Goal: Transaction & Acquisition: Purchase product/service

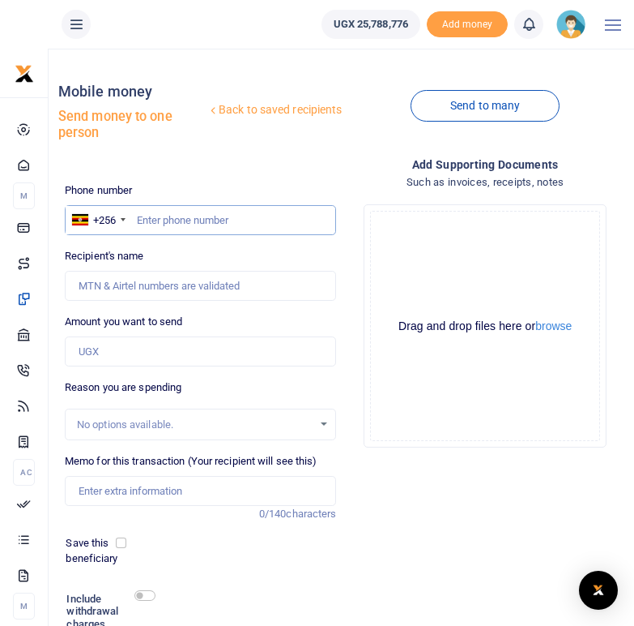
click at [185, 214] on input "text" at bounding box center [201, 220] width 272 height 31
type input "0782668370"
type input "Amaga Benard"
type input "0782668370"
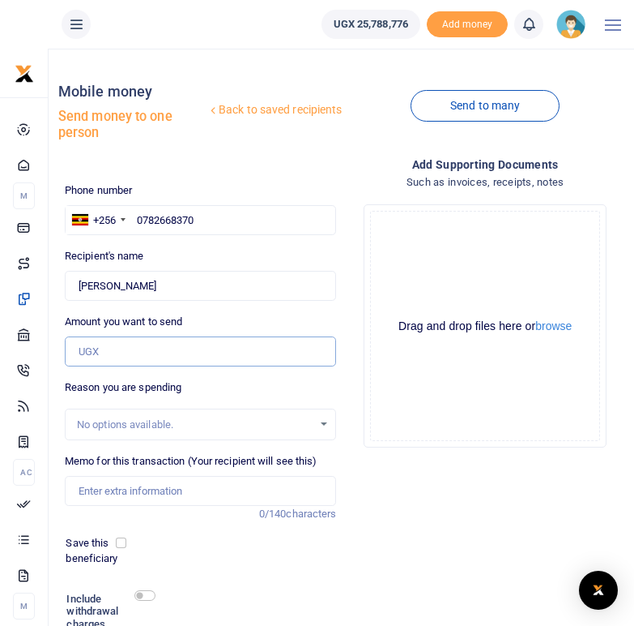
click at [120, 352] on input "Amount you want to send" at bounding box center [201, 351] width 272 height 31
type input "900,000"
click at [130, 486] on input "Memo for this transaction (Your recipient will see this)" at bounding box center [201, 491] width 272 height 31
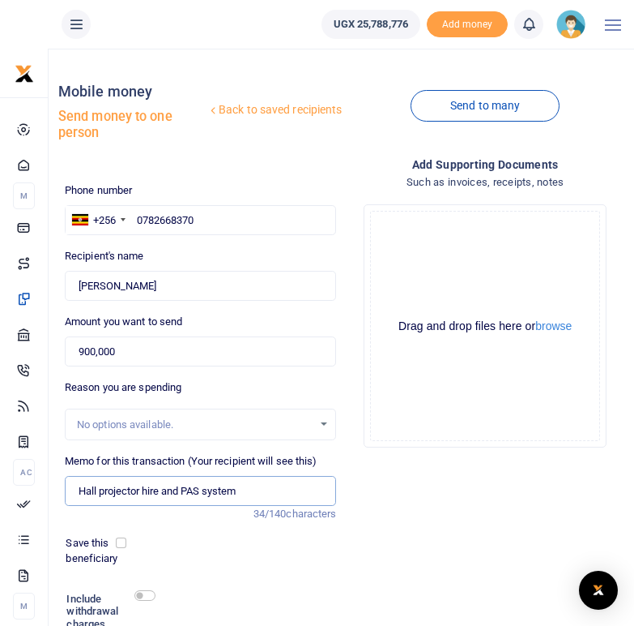
type input "Hall projector hire and PAS system"
click at [248, 581] on div "Phone number +256 Uganda +256 0782668370 Phone is required. Recipient's name Fo…" at bounding box center [200, 442] width 285 height 521
click at [151, 592] on input "checkbox" at bounding box center [145, 595] width 21 height 11
checkbox input "true"
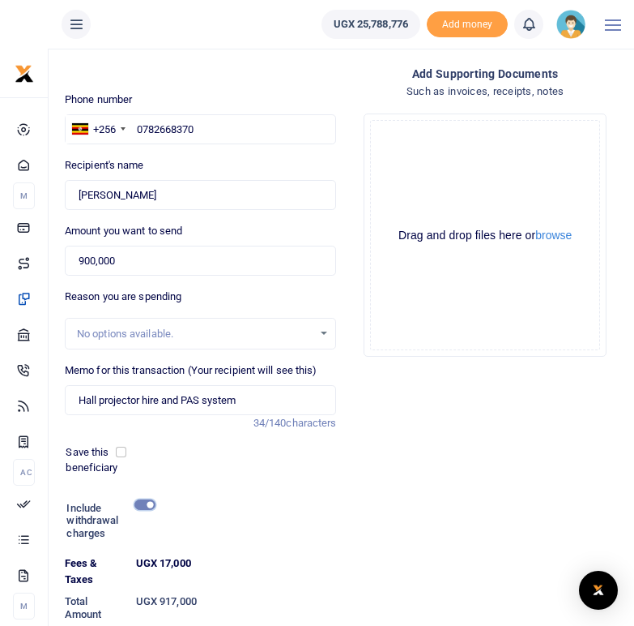
scroll to position [92, 0]
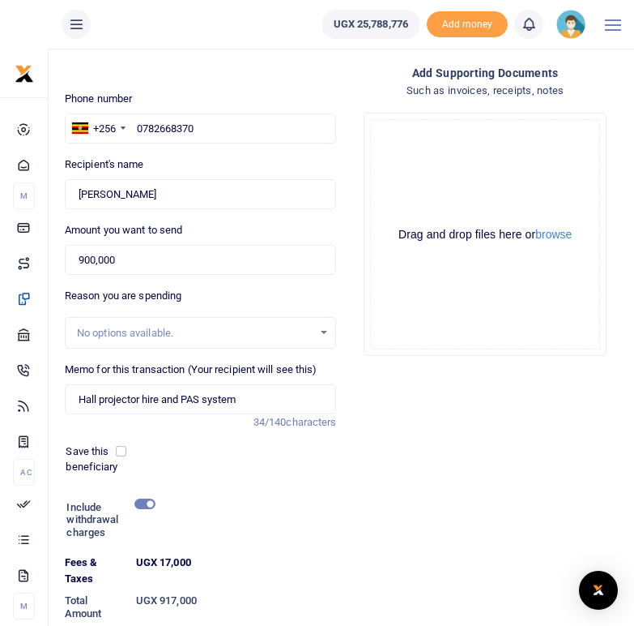
click at [327, 556] on dt "UGX 17,000" at bounding box center [237, 570] width 214 height 32
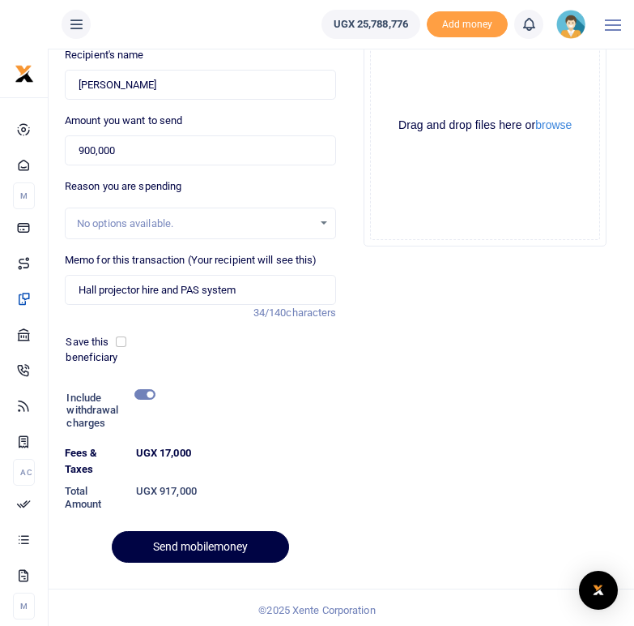
scroll to position [206, 0]
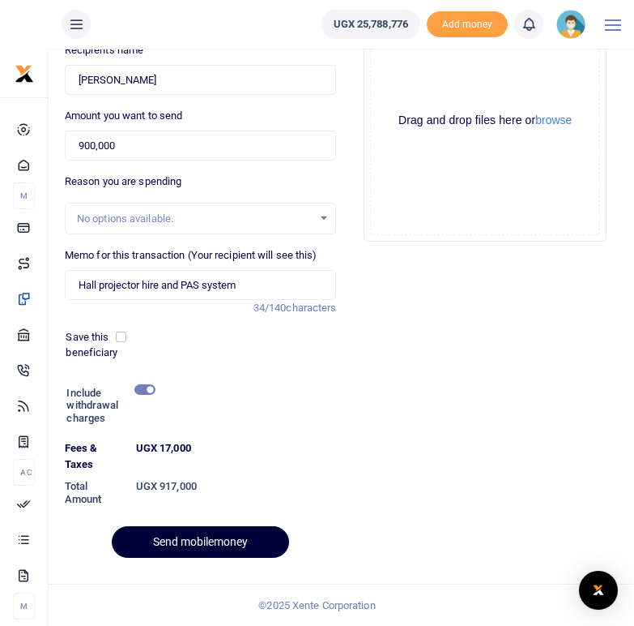
click at [216, 540] on button "Send mobilemoney" at bounding box center [200, 542] width 177 height 32
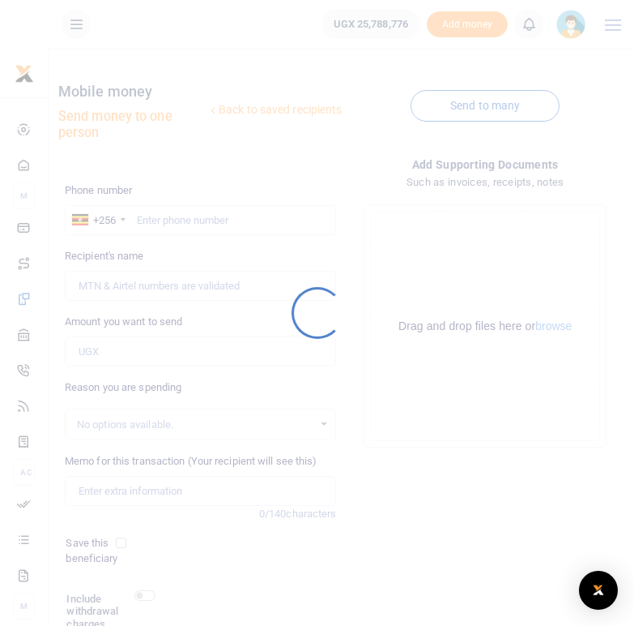
scroll to position [133, 0]
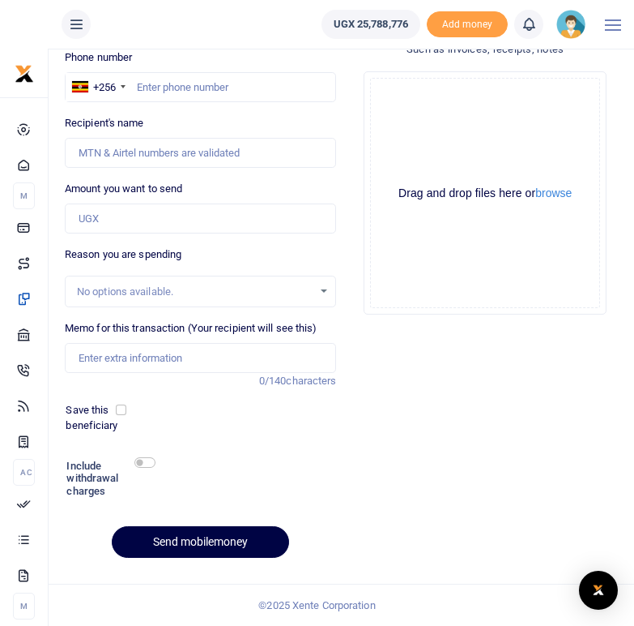
click at [529, 27] on icon at bounding box center [529, 24] width 16 height 18
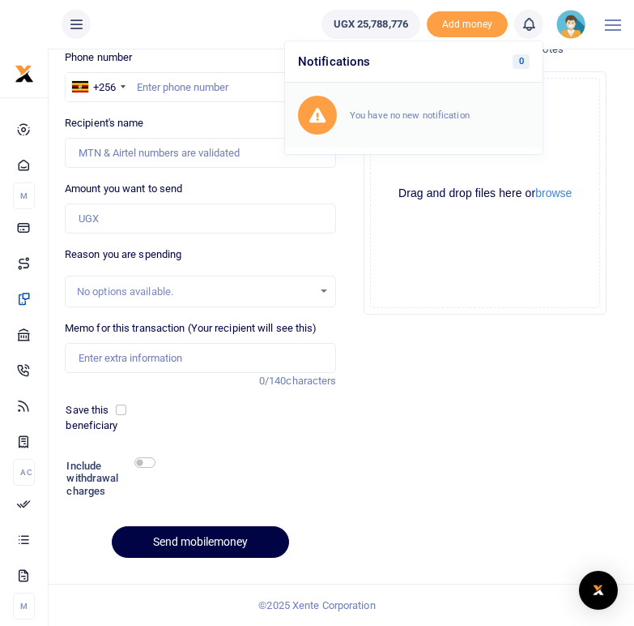
click at [448, 121] on small "You have no new notification" at bounding box center [410, 114] width 120 height 11
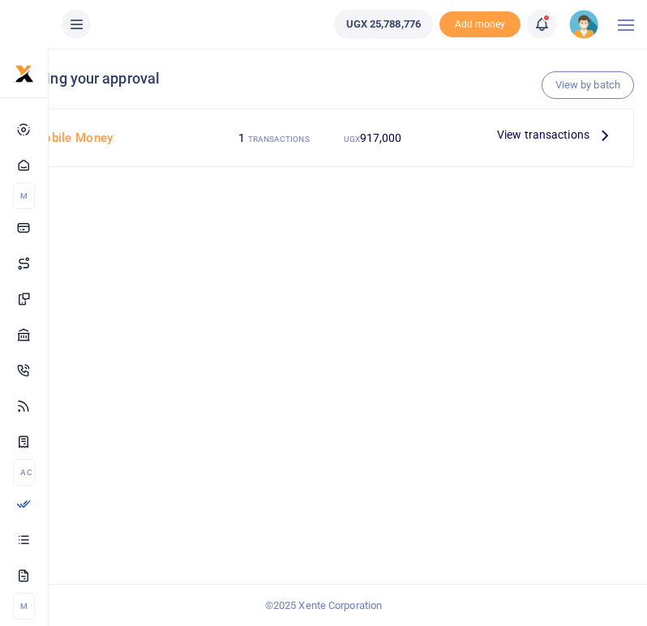
click at [604, 135] on icon at bounding box center [605, 135] width 18 height 18
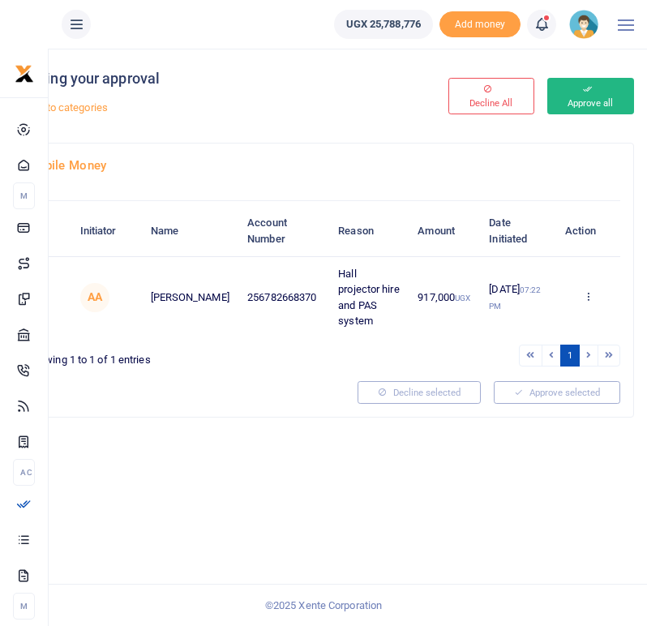
click at [594, 87] on button "Approve all" at bounding box center [590, 96] width 87 height 36
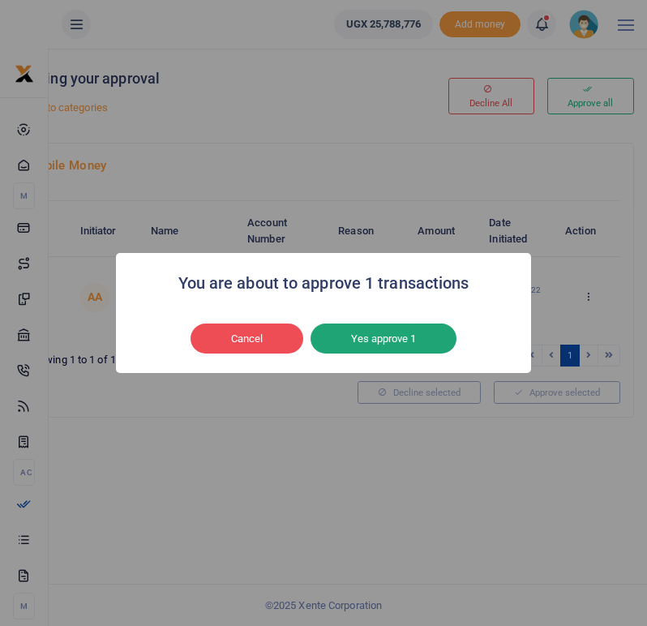
click at [391, 335] on button "Yes approve 1" at bounding box center [383, 338] width 146 height 31
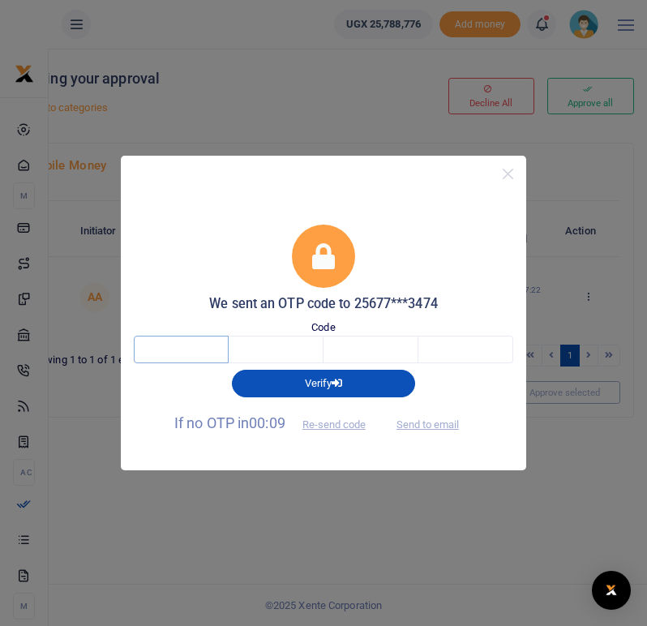
click at [177, 358] on input "text" at bounding box center [181, 349] width 95 height 28
type input "3"
type input "1"
type input "6"
type input "9"
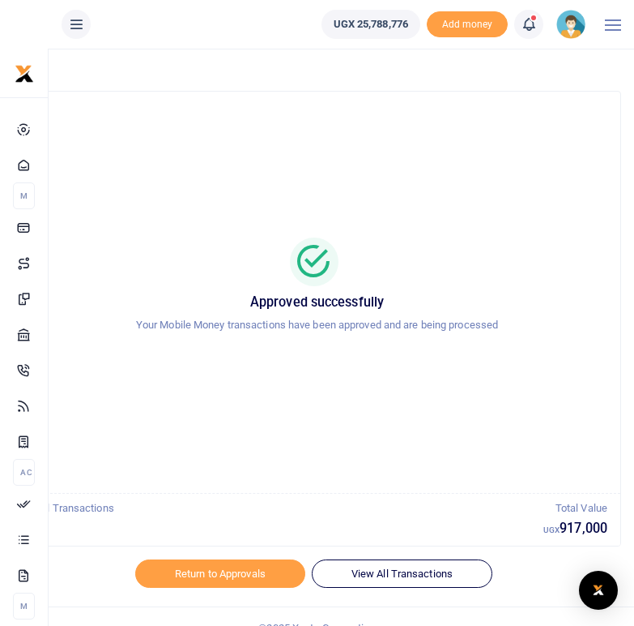
click at [422, 337] on div "Approved successfully Your Mobile Money transactions have been approved and are…" at bounding box center [317, 291] width 568 height 109
